Goal: Task Accomplishment & Management: Manage account settings

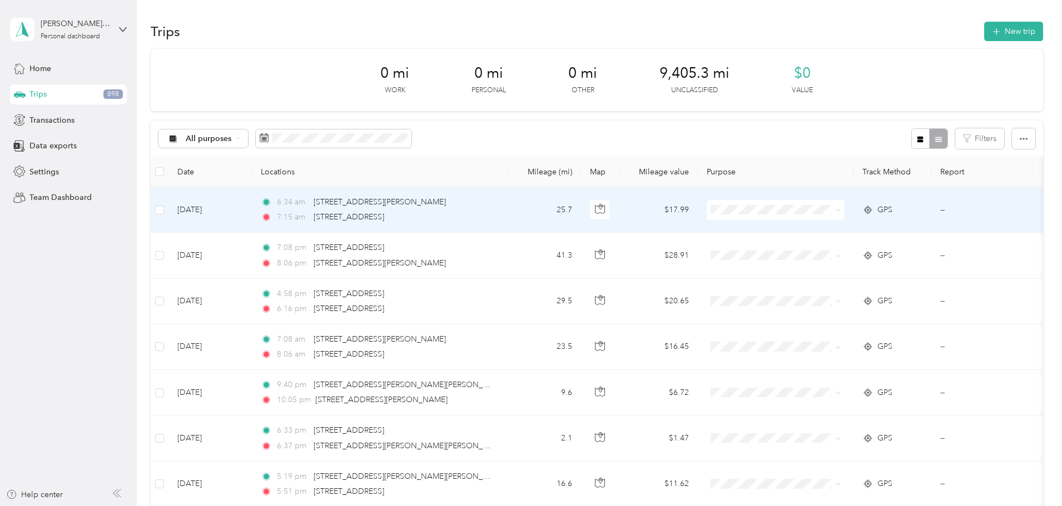
click at [813, 247] on span "Personal" at bounding box center [859, 248] width 103 height 12
click at [829, 217] on div "Personal" at bounding box center [775, 210] width 138 height 20
click at [837, 364] on span "Commute" at bounding box center [859, 367] width 103 height 12
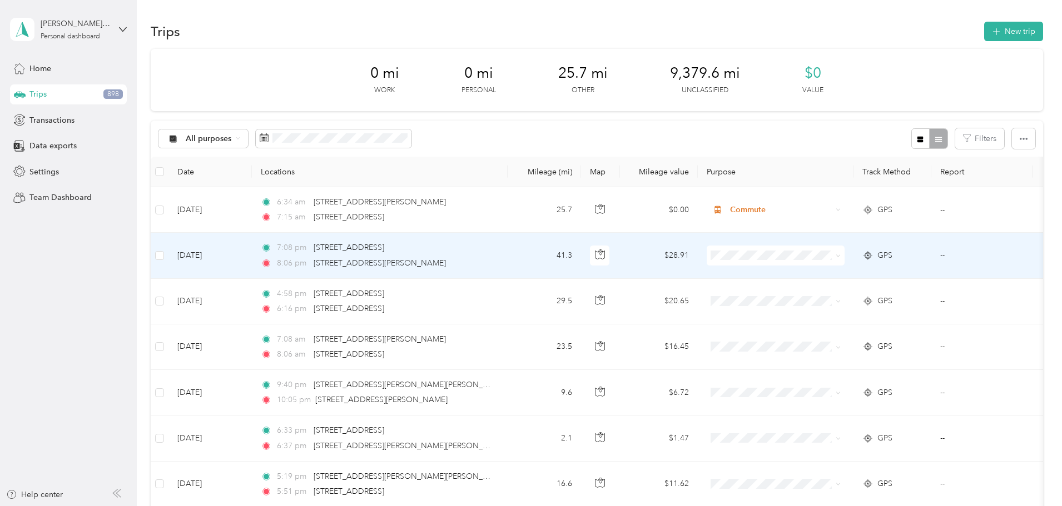
click at [832, 280] on li "Work" at bounding box center [849, 275] width 138 height 19
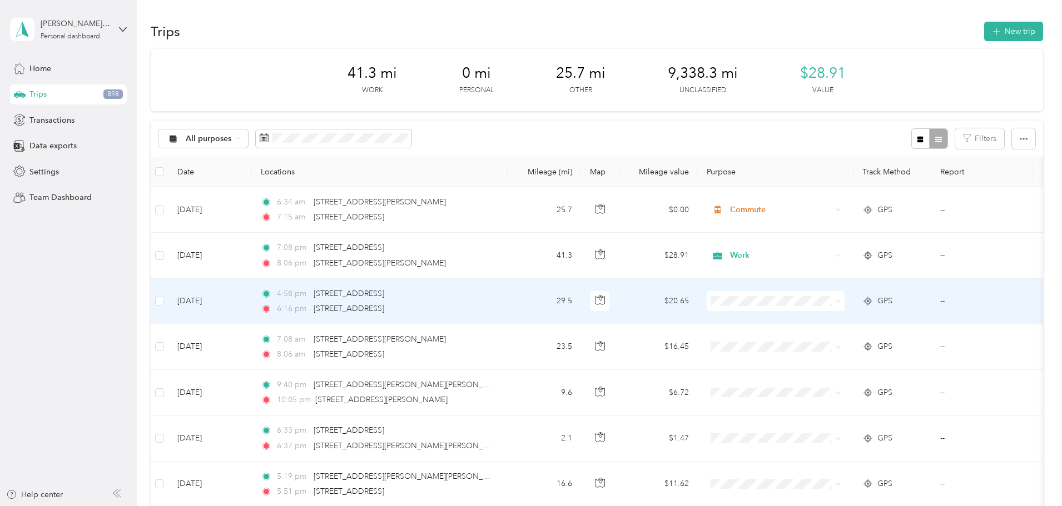
click at [820, 317] on span "Work" at bounding box center [859, 322] width 103 height 12
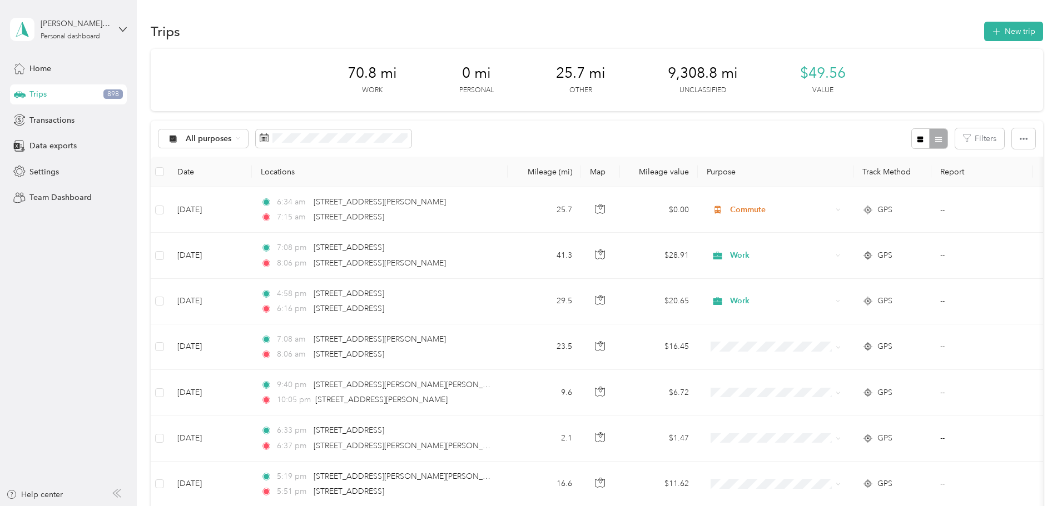
click at [804, 177] on th "Purpose" at bounding box center [776, 172] width 156 height 31
click at [42, 171] on span "Settings" at bounding box center [43, 172] width 29 height 12
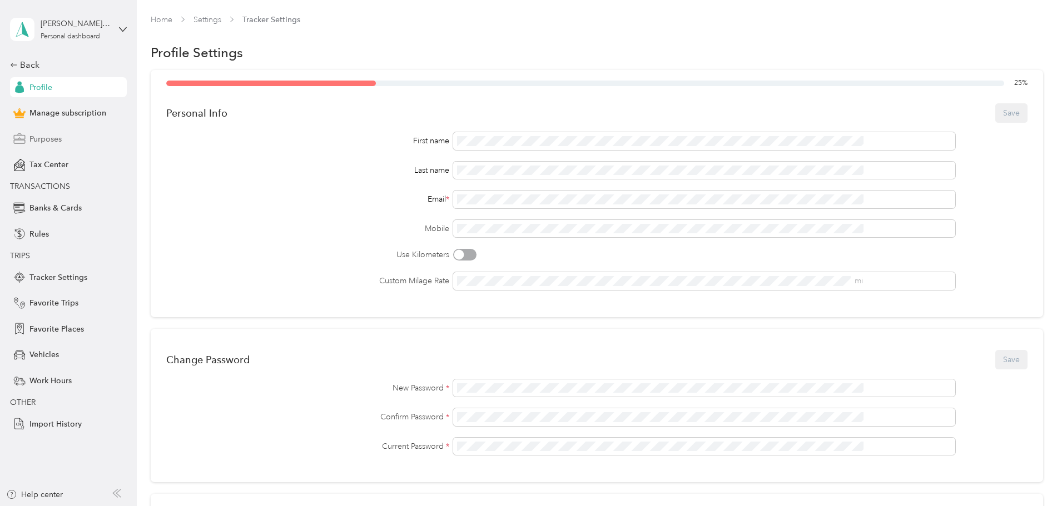
click at [50, 132] on div "Purposes" at bounding box center [68, 139] width 117 height 20
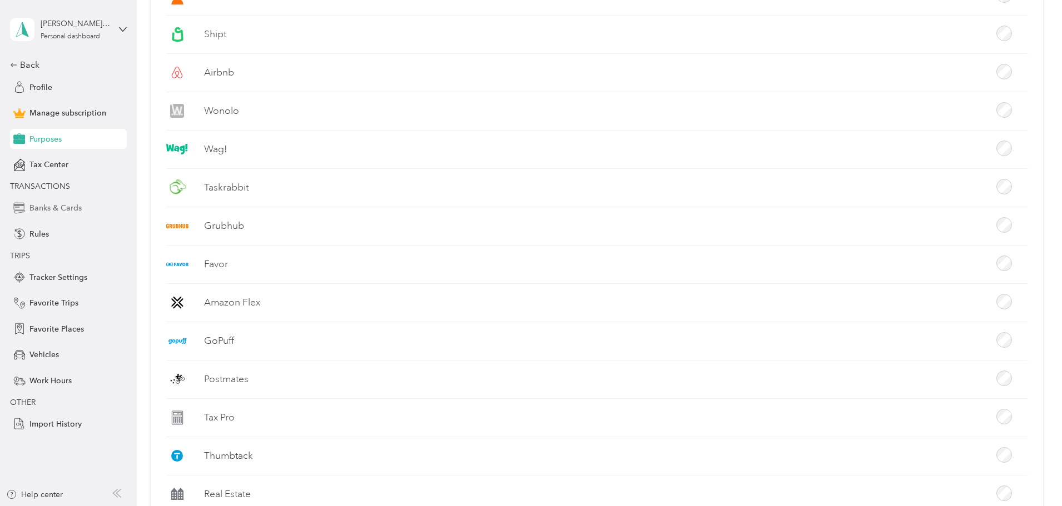
scroll to position [445, 0]
click at [25, 64] on div "Back" at bounding box center [65, 64] width 111 height 13
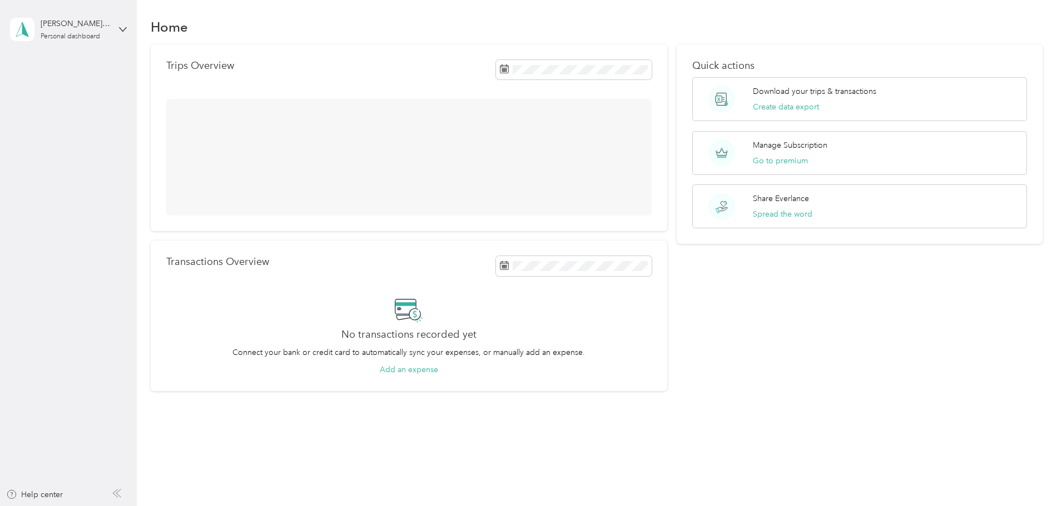
scroll to position [47, 0]
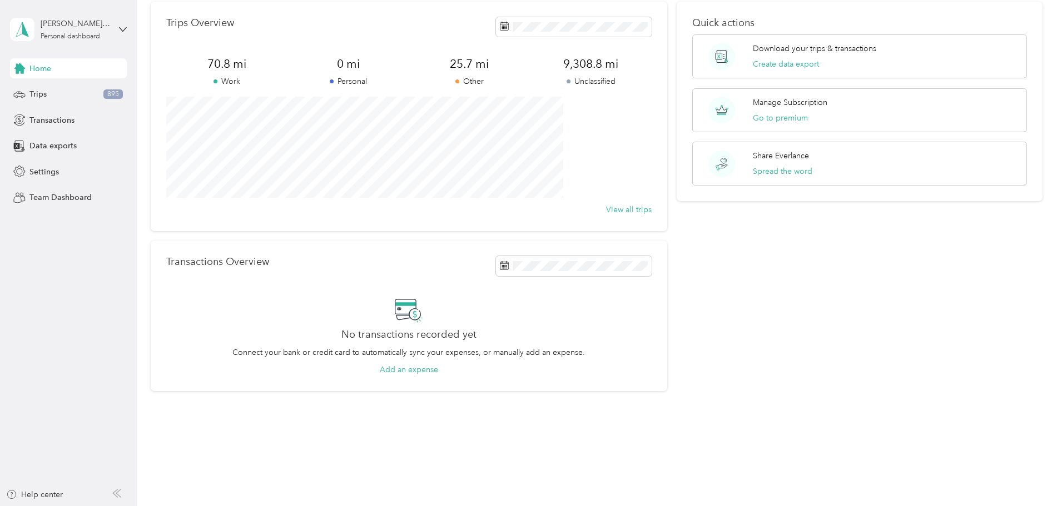
click at [25, 64] on icon at bounding box center [19, 68] width 12 height 12
click at [48, 98] on div "Trips 895" at bounding box center [68, 94] width 117 height 20
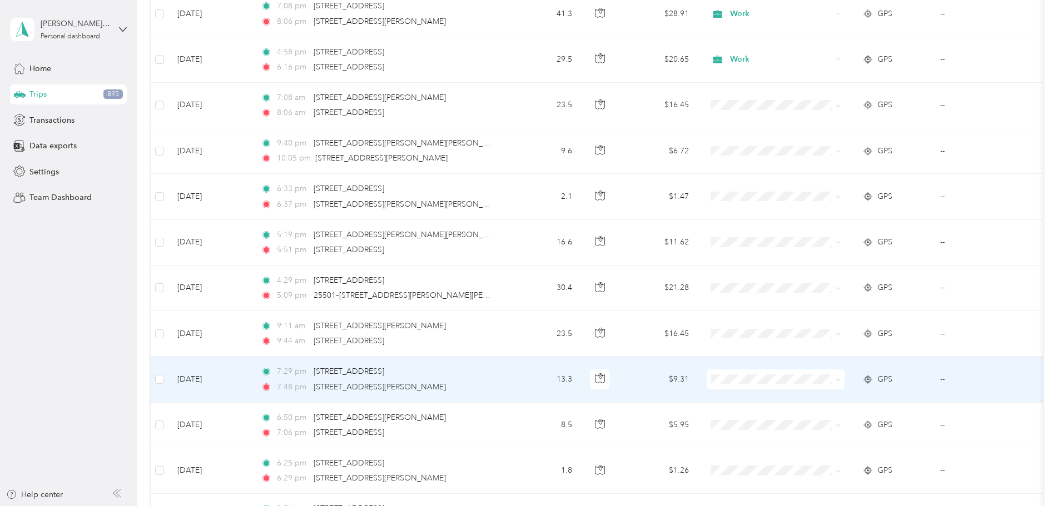
scroll to position [56, 0]
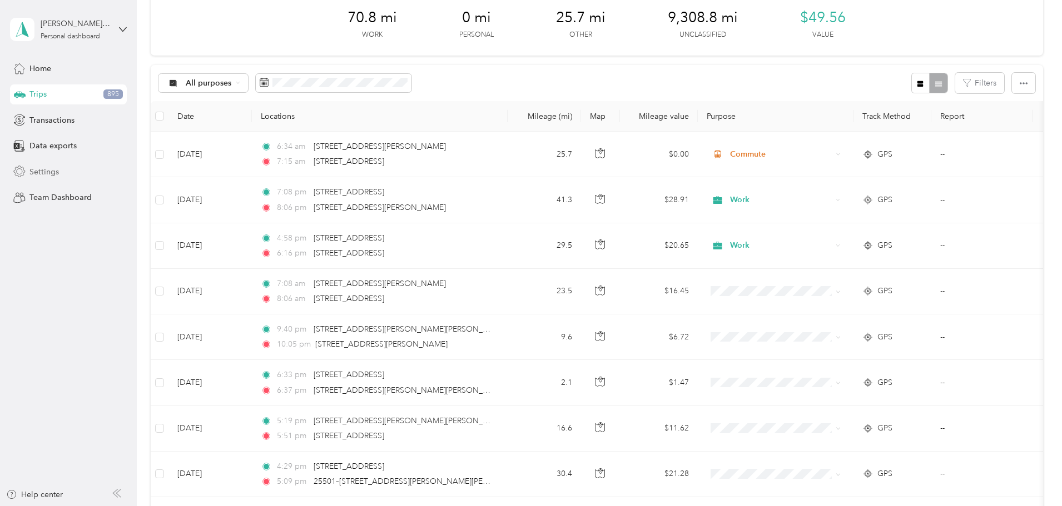
click at [59, 168] on div "Settings" at bounding box center [68, 172] width 117 height 20
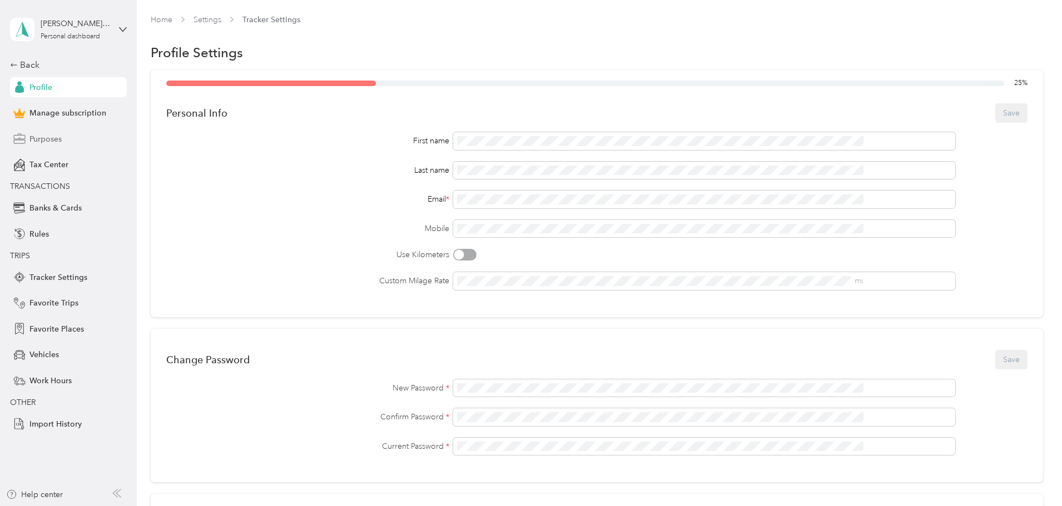
click at [52, 143] on span "Purposes" at bounding box center [45, 139] width 32 height 12
